Goal: Task Accomplishment & Management: Use online tool/utility

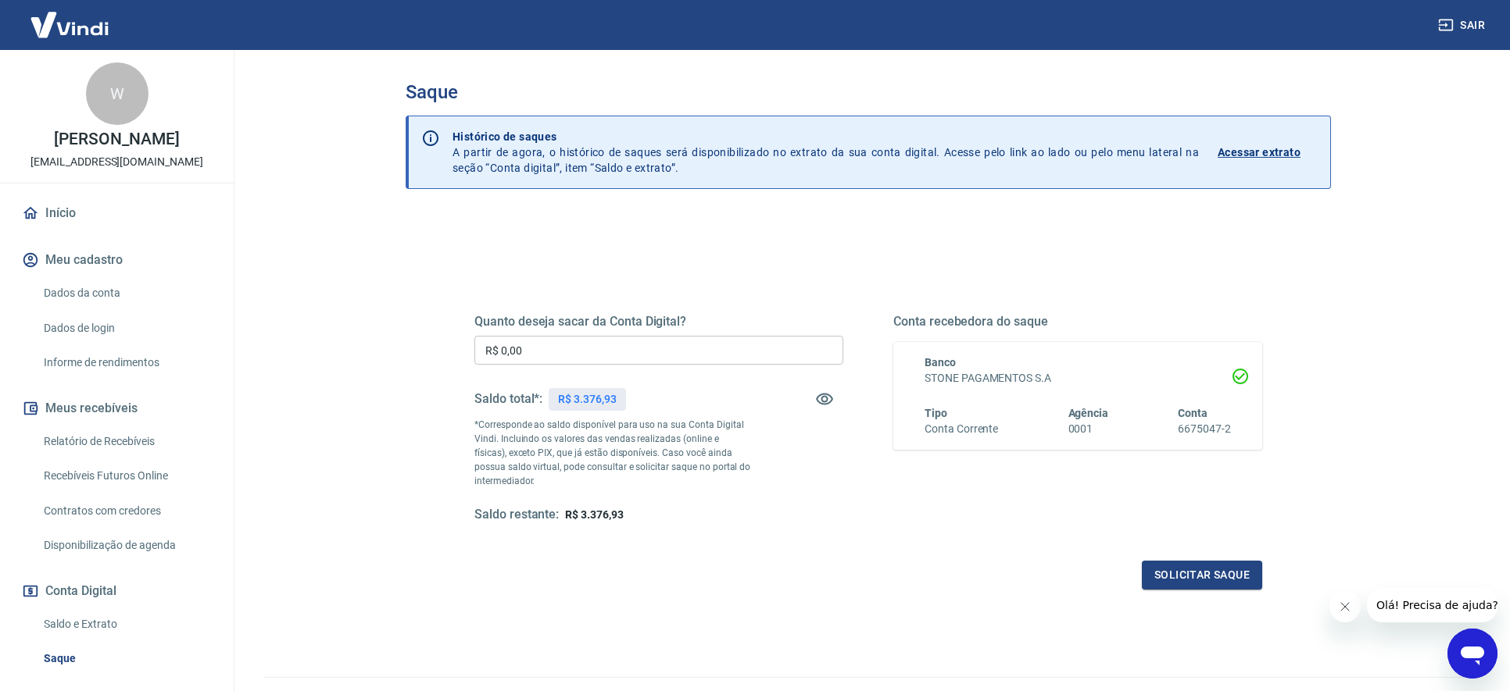
click at [707, 352] on input "R$ 0,00" at bounding box center [658, 350] width 369 height 29
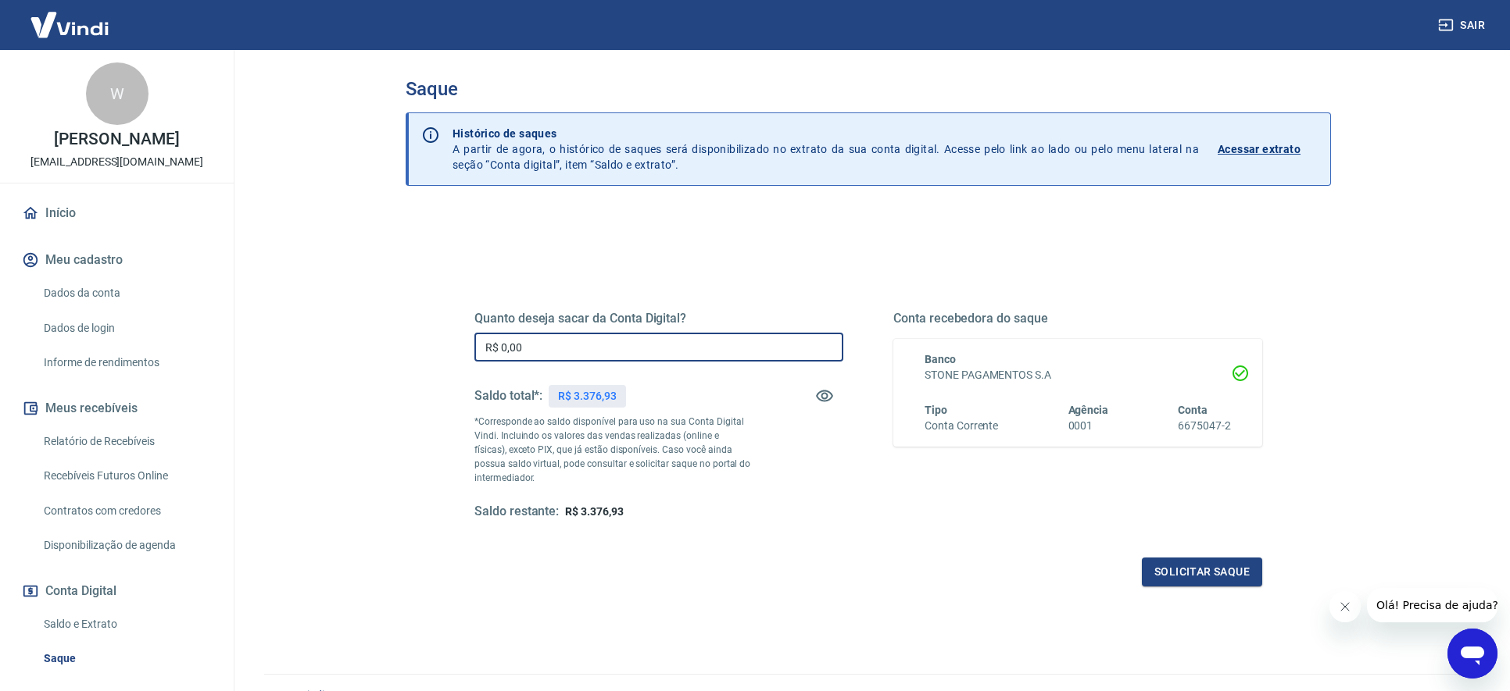
scroll to position [4, 0]
click at [570, 341] on input "R$ 0,00" at bounding box center [658, 346] width 369 height 29
type input "R$ 3.376,00"
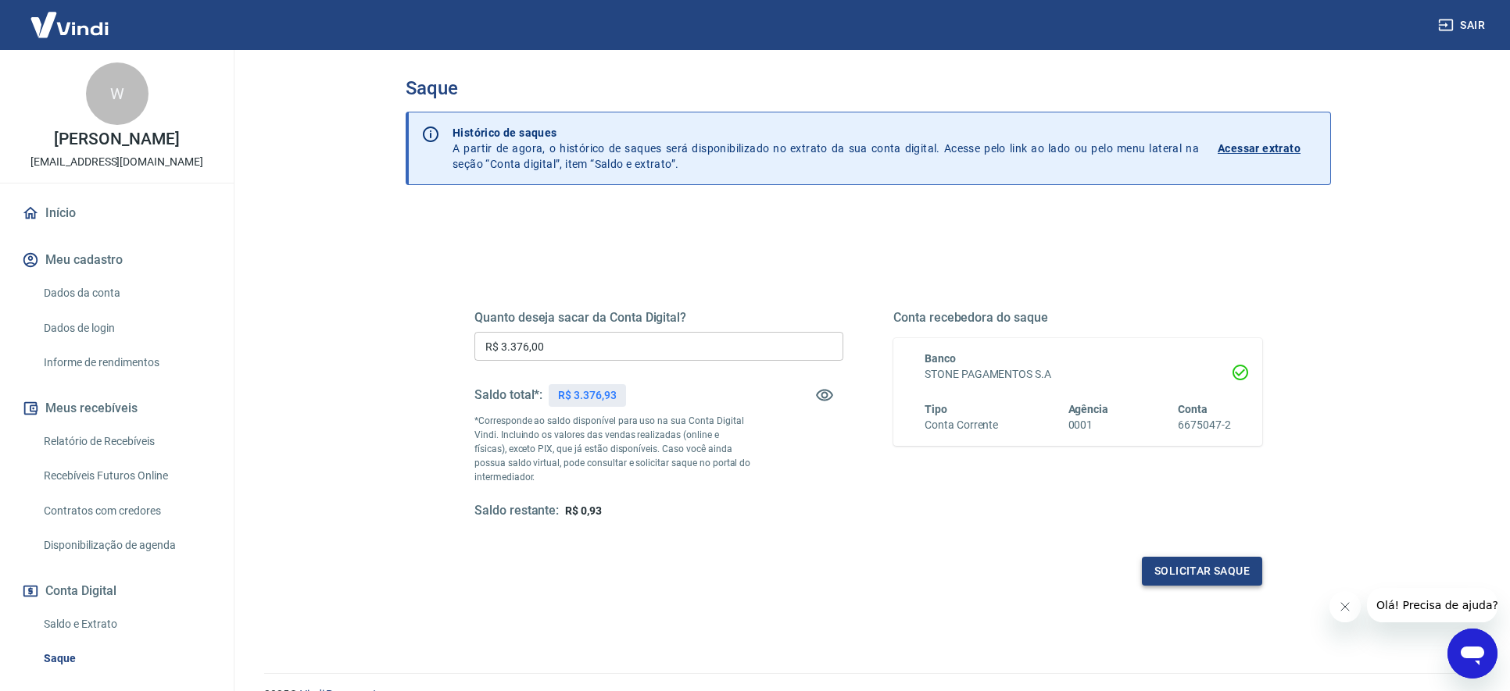
drag, startPoint x: 1210, startPoint y: 594, endPoint x: 1209, endPoint y: 569, distance: 25.1
click at [1210, 594] on div "Quanto deseja sacar da Conta Digital? R$ 3.376,00 ​ Saldo total*: R$ 3.376,93 *…" at bounding box center [868, 422] width 825 height 363
click at [1209, 566] on button "Solicitar saque" at bounding box center [1202, 571] width 120 height 29
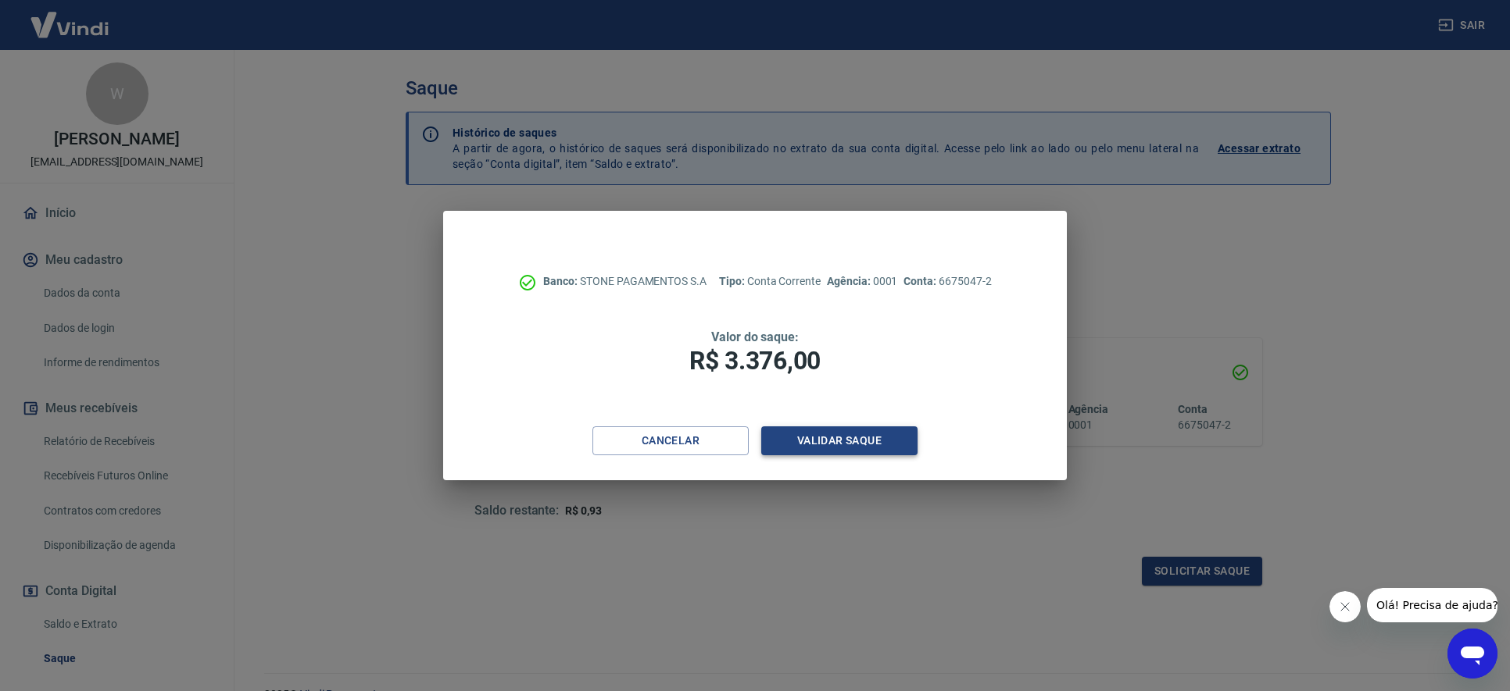
click at [806, 443] on button "Validar saque" at bounding box center [839, 441] width 156 height 29
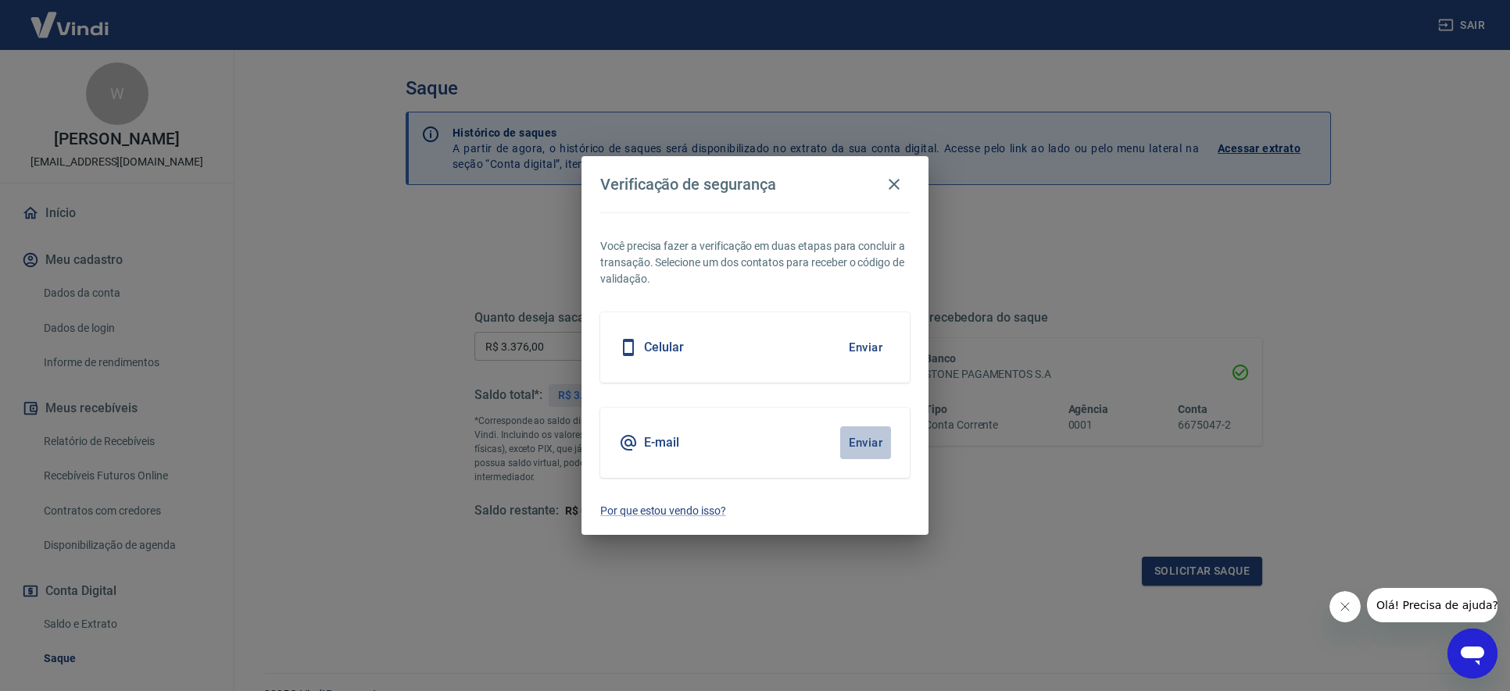
click at [860, 439] on button "Enviar" at bounding box center [865, 443] width 51 height 33
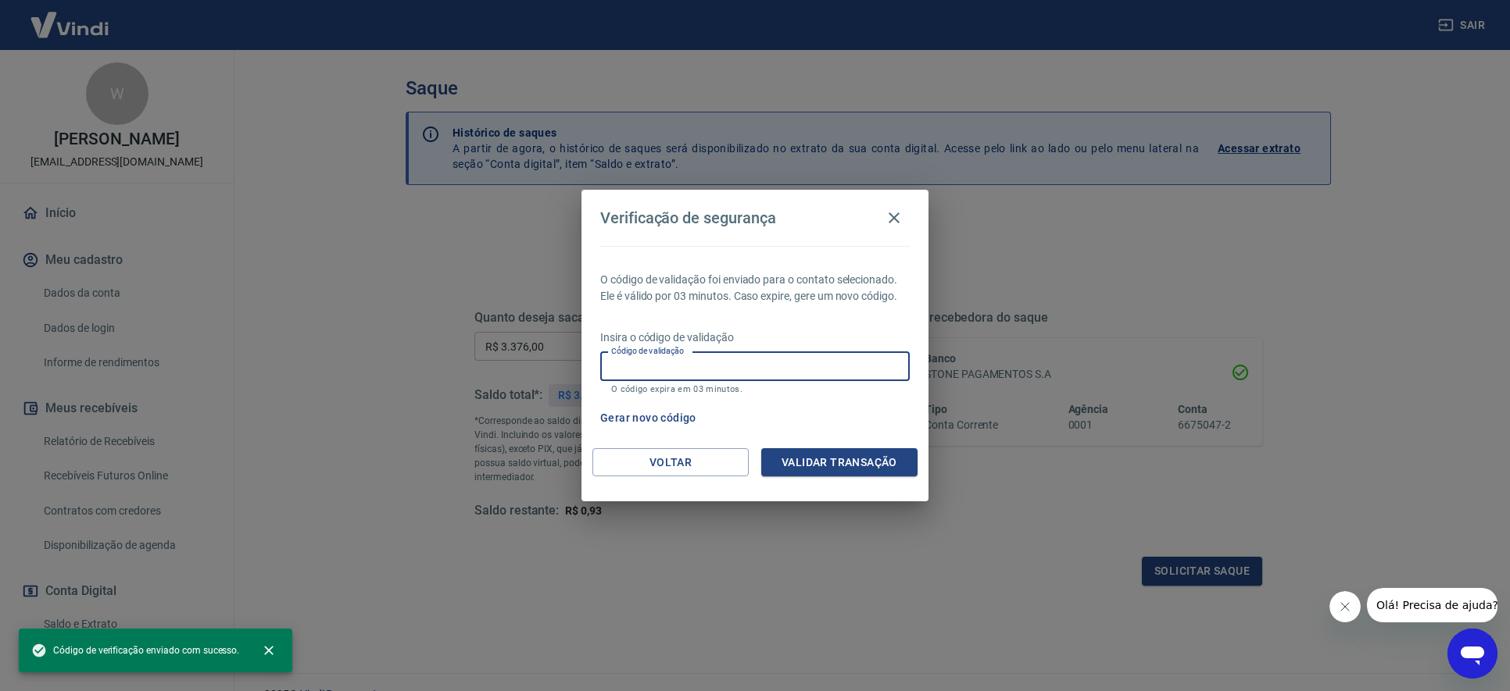
click at [794, 373] on input "Código de validação" at bounding box center [754, 366] width 309 height 29
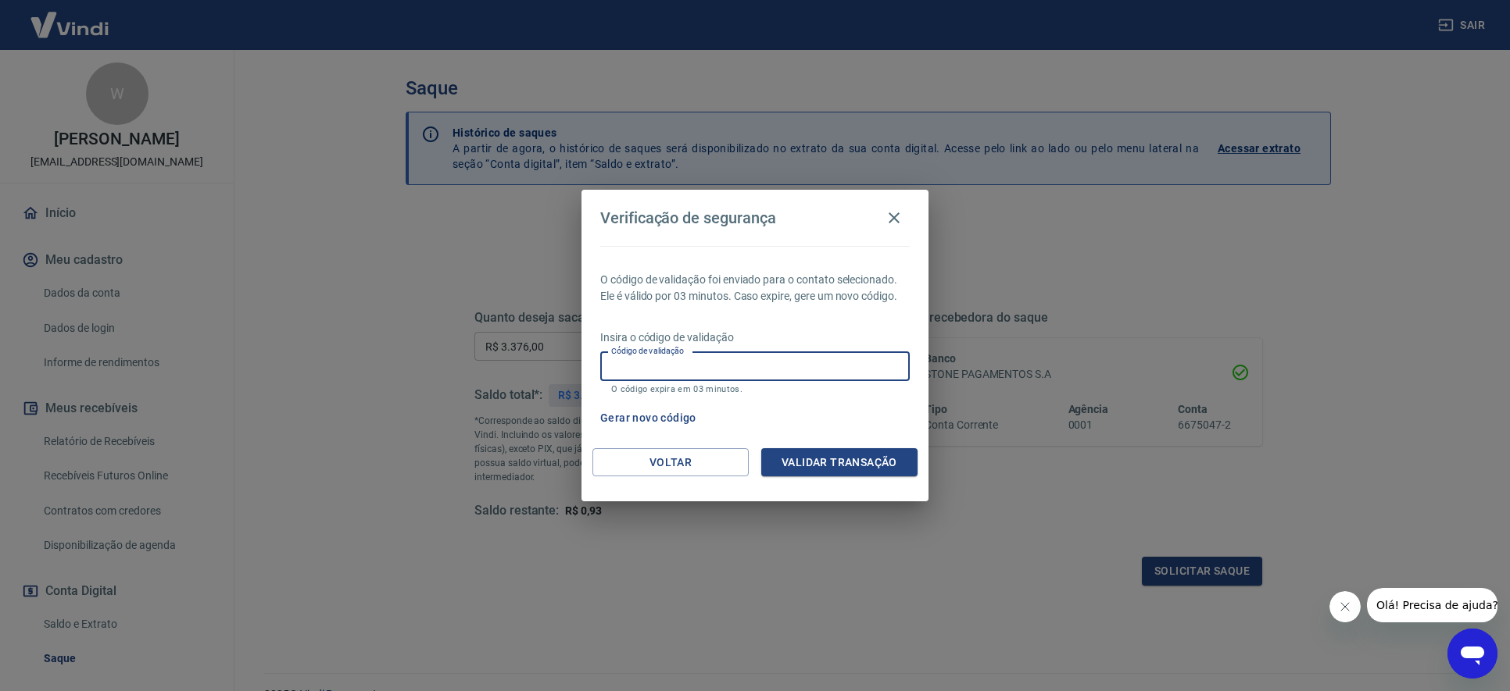
paste input "294040"
type input "294040"
click at [817, 459] on button "Validar transação" at bounding box center [839, 462] width 156 height 29
